Goal: Task Accomplishment & Management: Manage account settings

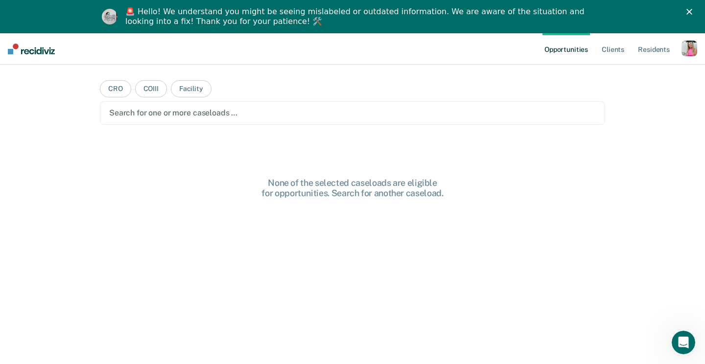
click at [684, 43] on div "button" at bounding box center [689, 49] width 16 height 16
click at [631, 74] on link "Profile" at bounding box center [649, 73] width 79 height 8
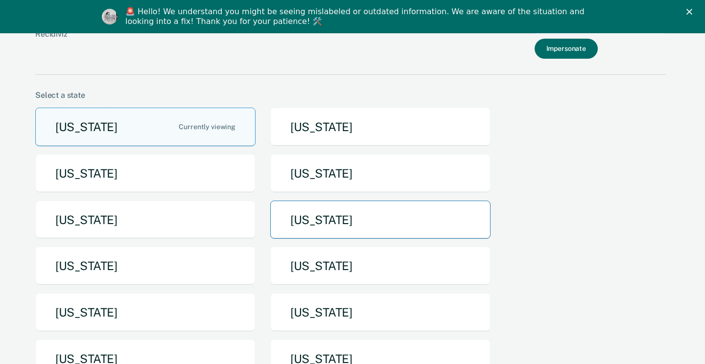
scroll to position [35, 0]
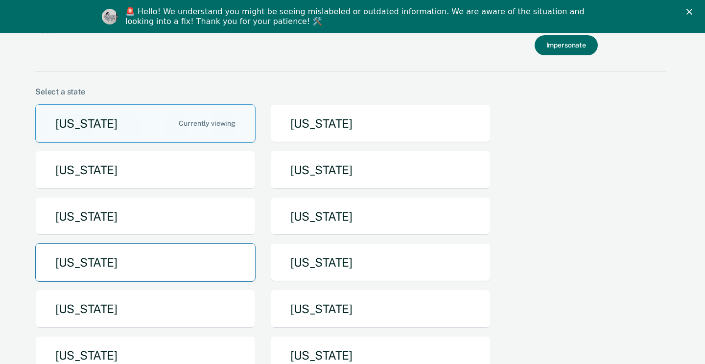
click at [167, 266] on button "[US_STATE]" at bounding box center [145, 262] width 220 height 39
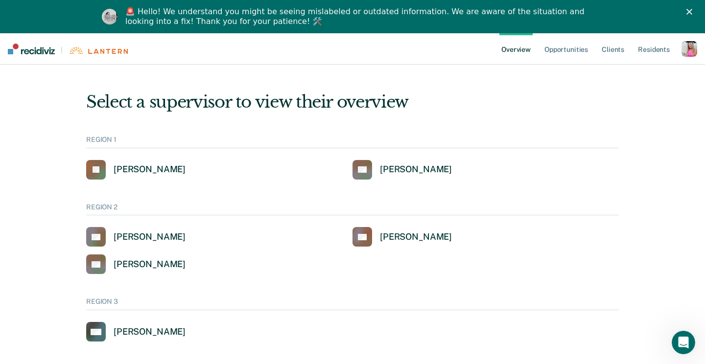
click at [696, 50] on div "button" at bounding box center [689, 49] width 16 height 16
click at [687, 9] on polygon "Close" at bounding box center [689, 12] width 6 height 6
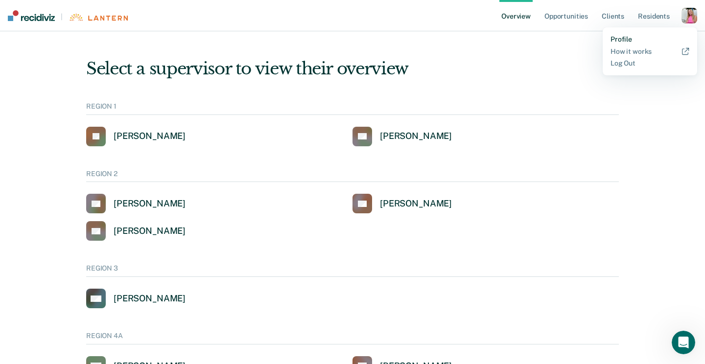
click at [623, 39] on link "Profile" at bounding box center [649, 39] width 79 height 8
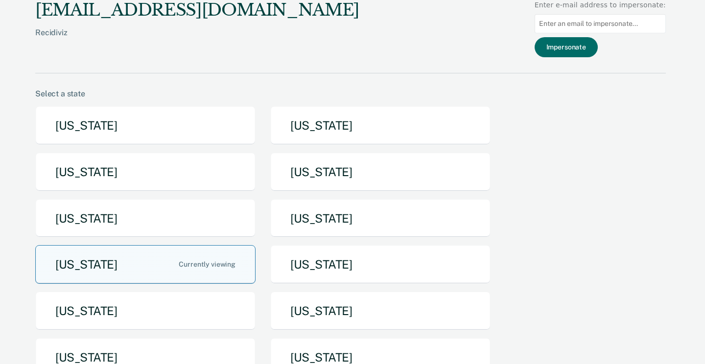
click at [193, 259] on button "[US_STATE]" at bounding box center [145, 264] width 220 height 39
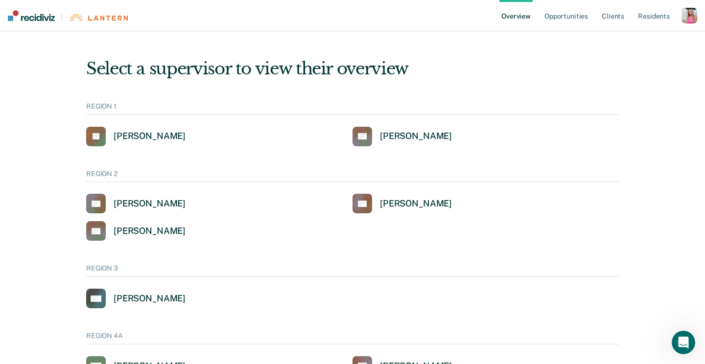
click at [684, 14] on div "button" at bounding box center [689, 16] width 16 height 16
click at [466, 73] on div "Select a supervisor to view their overview" at bounding box center [352, 69] width 532 height 20
